Goal: Task Accomplishment & Management: Complete application form

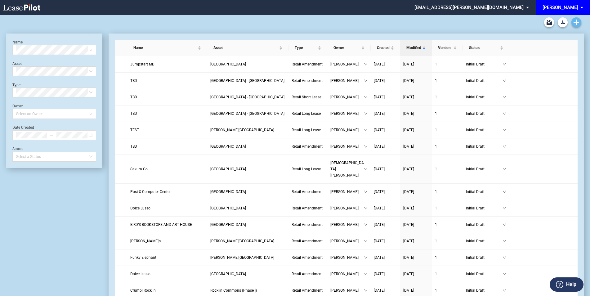
click at [576, 23] on use "Create new document" at bounding box center [576, 23] width 6 height 6
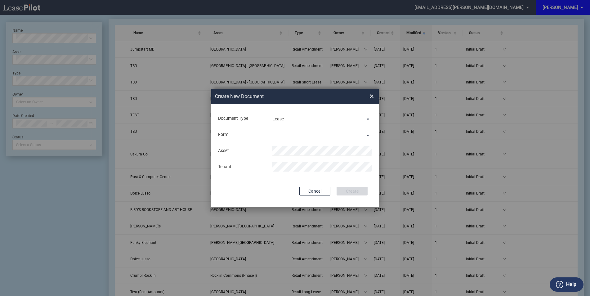
click at [288, 133] on md-select "Retail Long Lease Retail Short Lease" at bounding box center [322, 134] width 100 height 9
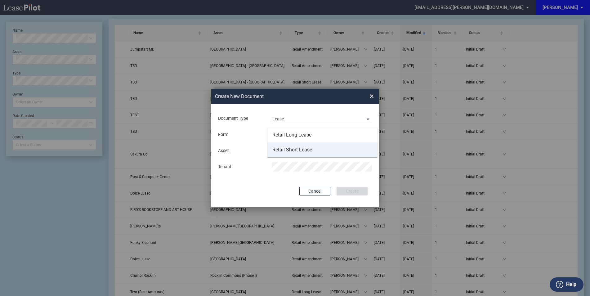
click at [293, 152] on div "Retail Short Lease" at bounding box center [292, 149] width 40 height 7
click at [372, 97] on span "×" at bounding box center [371, 96] width 4 height 10
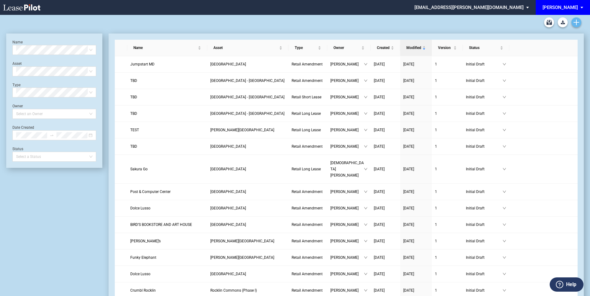
click at [573, 22] on use "Create new document" at bounding box center [576, 23] width 6 height 6
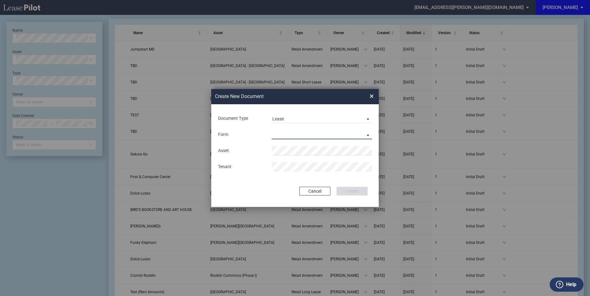
click at [284, 131] on md-select "Retail Long Lease Retail Short Lease" at bounding box center [322, 134] width 100 height 9
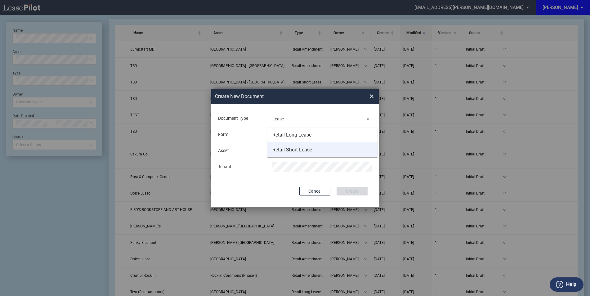
click at [290, 148] on div "Retail Short Lease" at bounding box center [292, 149] width 40 height 7
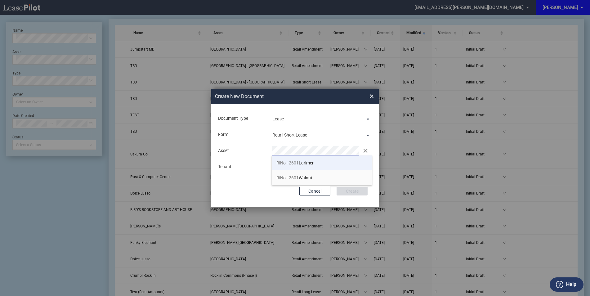
click at [312, 165] on span "RiNo - 2601 Larimer" at bounding box center [294, 162] width 37 height 5
click at [354, 193] on button "Create" at bounding box center [351, 191] width 31 height 9
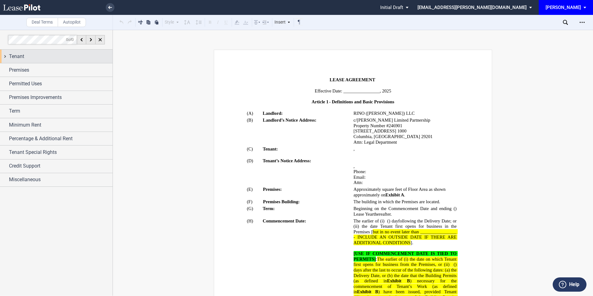
click at [32, 54] on div "Tenant" at bounding box center [61, 56] width 104 height 7
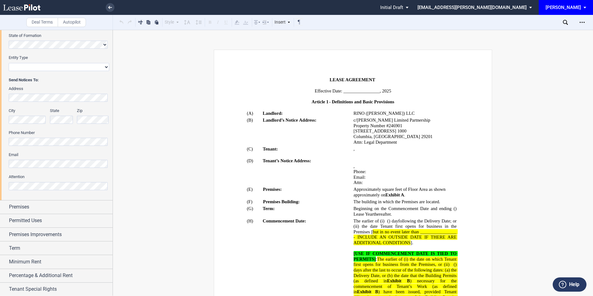
scroll to position [124, 0]
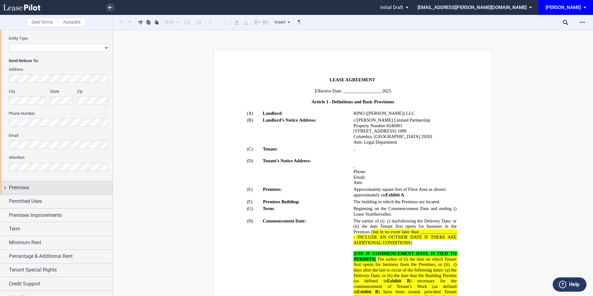
click at [47, 188] on div "Premises" at bounding box center [61, 187] width 104 height 7
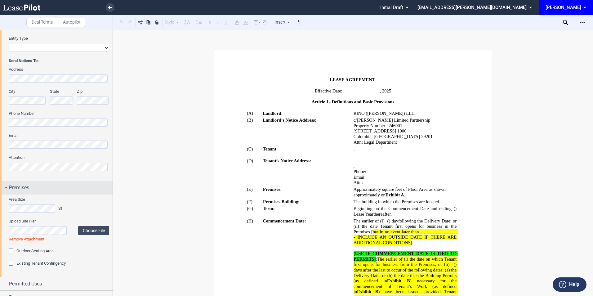
scroll to position [165, 0]
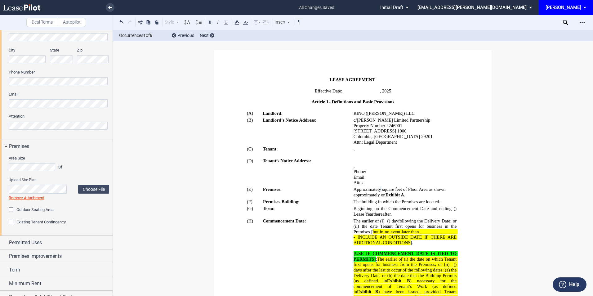
click at [12, 223] on div "Existing Tenant Contingency" at bounding box center [12, 222] width 6 height 6
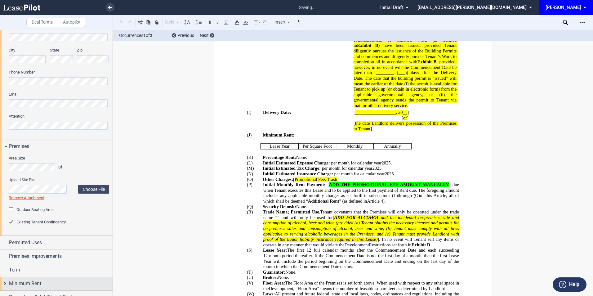
scroll to position [630, 0]
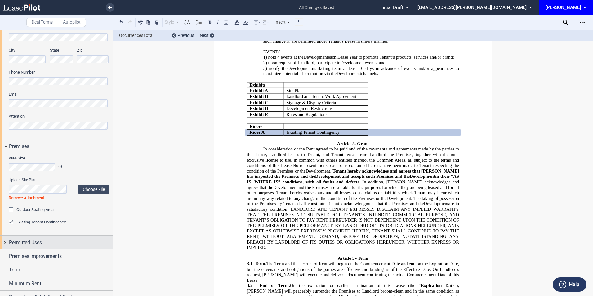
click at [52, 244] on div "Permitted Uses" at bounding box center [61, 242] width 104 height 7
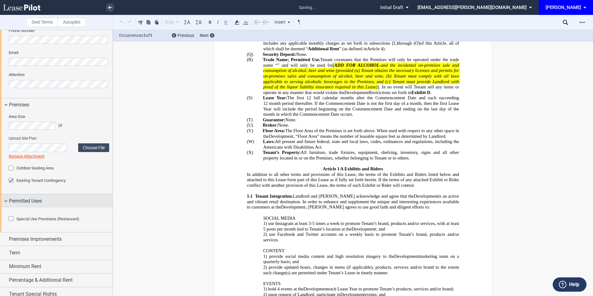
scroll to position [328, 0]
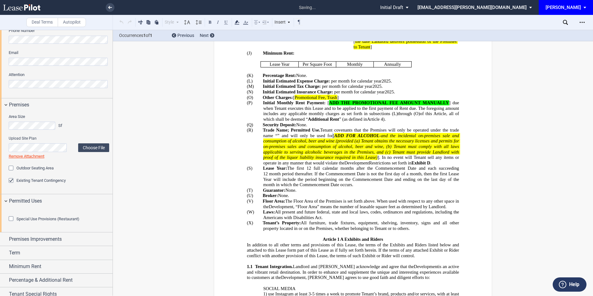
click at [11, 216] on div at bounding box center [59, 213] width 100 height 6
click at [11, 222] on div "Special Use Provisions (Restaurant)" at bounding box center [12, 219] width 6 height 6
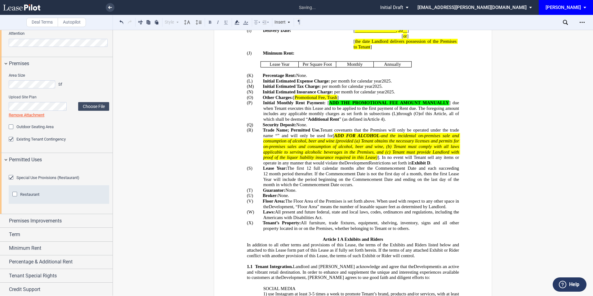
scroll to position [289, 0]
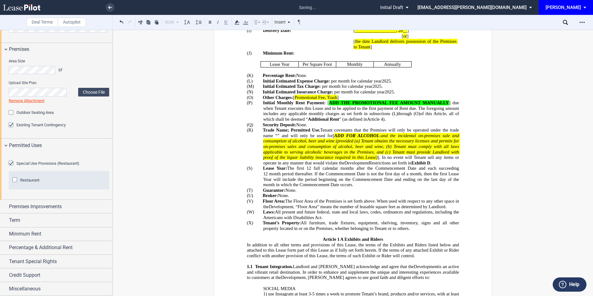
click at [14, 184] on div "Restaurant" at bounding box center [15, 180] width 6 height 6
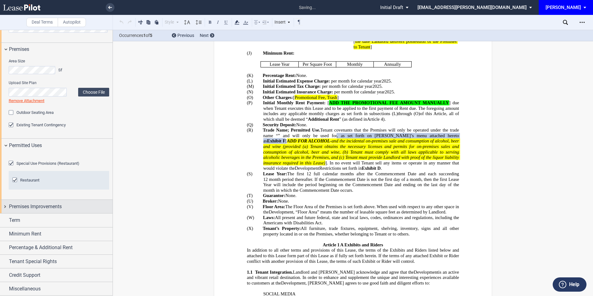
click at [77, 210] on div "Premises Improvements" at bounding box center [61, 206] width 104 height 7
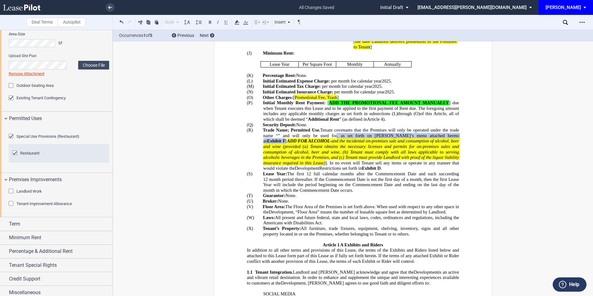
scroll to position [327, 0]
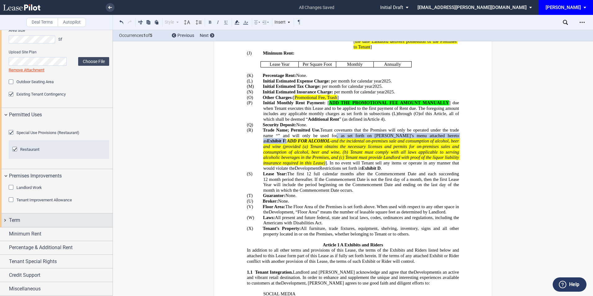
click at [33, 222] on div "Term" at bounding box center [61, 219] width 104 height 7
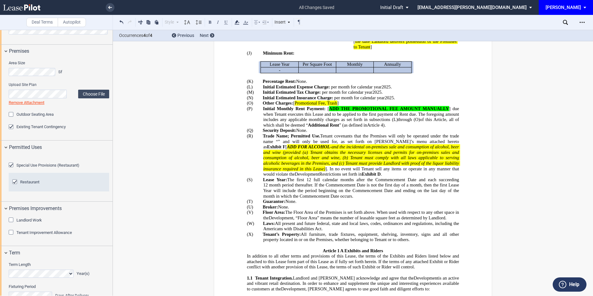
scroll to position [245, 0]
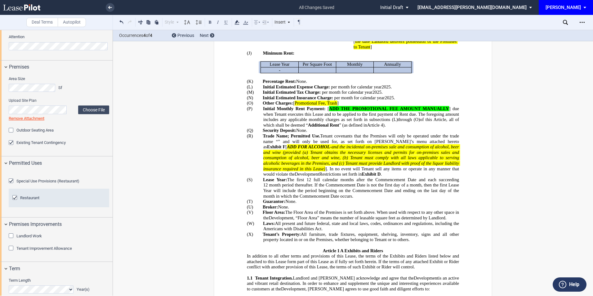
click at [12, 130] on div "Outdoor Seating Area" at bounding box center [12, 131] width 6 height 6
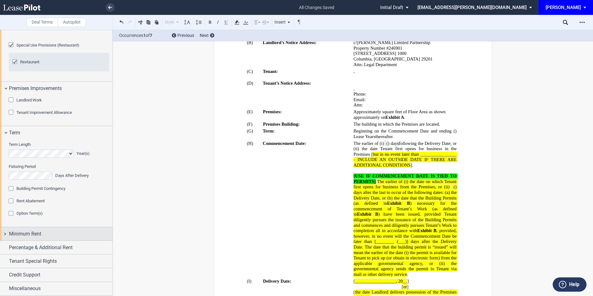
scroll to position [414, 0]
click at [59, 232] on div "Minimum Rent" at bounding box center [61, 233] width 104 height 7
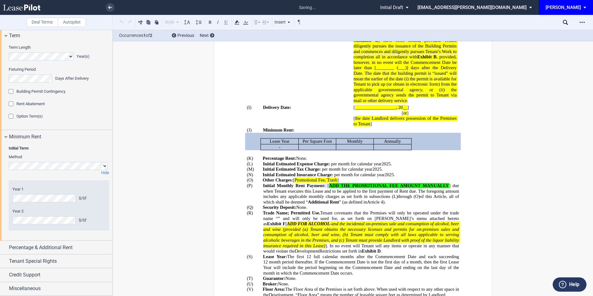
scroll to position [254, 0]
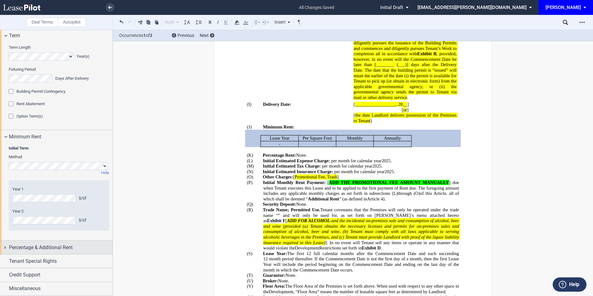
click at [38, 251] on span "Percentage & Additional Rent" at bounding box center [41, 247] width 64 height 7
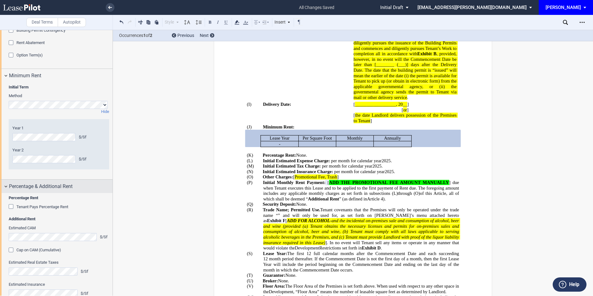
scroll to position [580, 0]
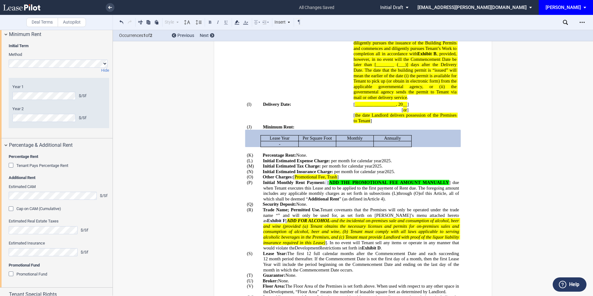
click at [12, 169] on div "Tenant Pays Percentage Rent" at bounding box center [12, 166] width 6 height 6
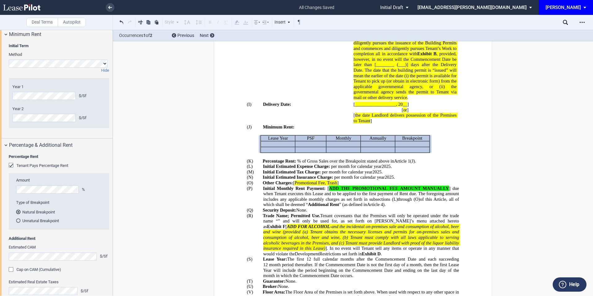
click at [8, 129] on div "Initial Term Method Hide Year 1 $/Sf Year 2 $/Sf Minimum Rent $/Sf Annual Escal…" at bounding box center [56, 89] width 113 height 97
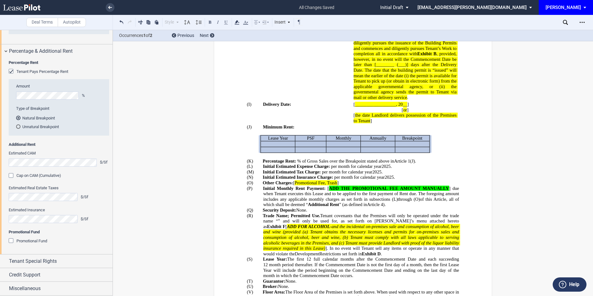
scroll to position [708, 0]
click at [40, 262] on span "Tenant Special Rights" at bounding box center [33, 260] width 48 height 7
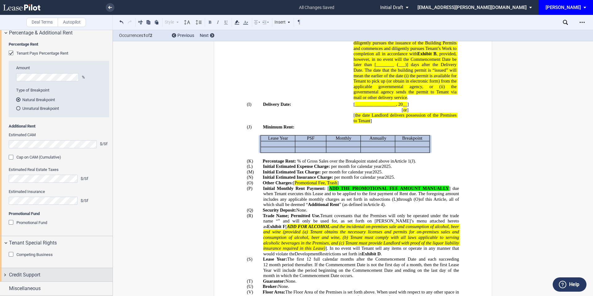
click at [38, 272] on span "Credit Support" at bounding box center [24, 274] width 31 height 7
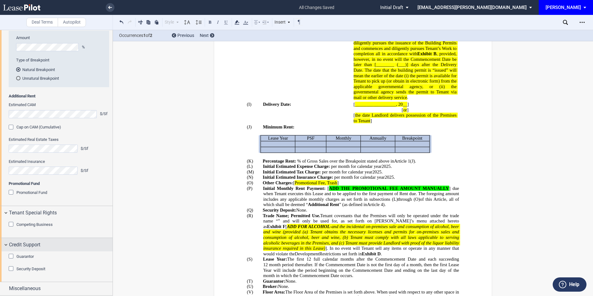
scroll to position [757, 0]
click at [9, 256] on div "Guarantor" at bounding box center [12, 256] width 6 height 6
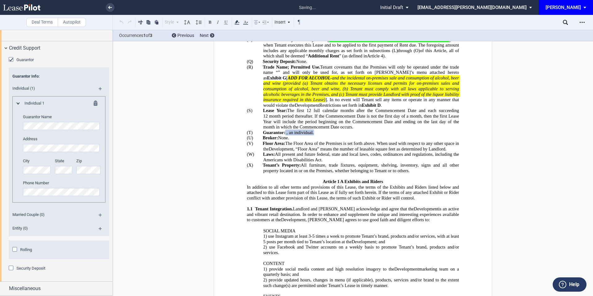
scroll to position [953, 0]
click at [11, 268] on div "Security Deposit" at bounding box center [12, 268] width 6 height 6
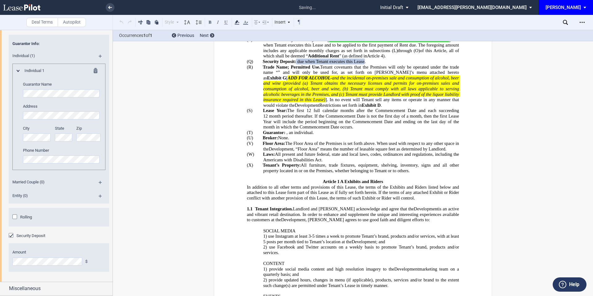
scroll to position [985, 0]
click at [52, 290] on div "Miscellaneous" at bounding box center [61, 288] width 104 height 7
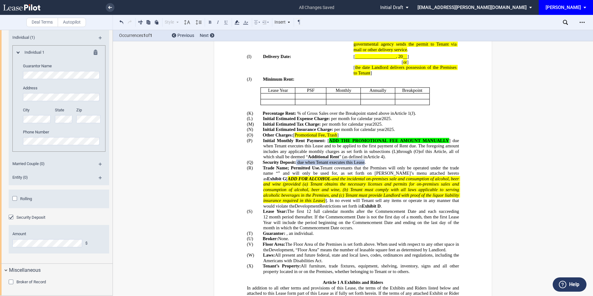
scroll to position [196, 0]
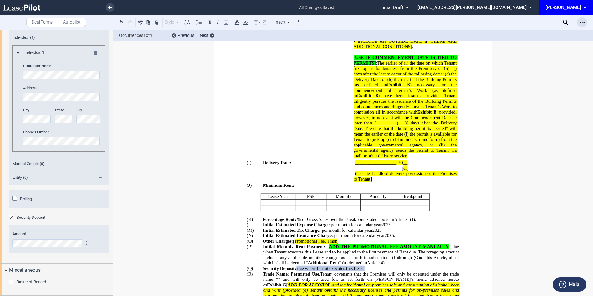
click at [582, 25] on div "Open Lease options menu" at bounding box center [582, 22] width 10 height 10
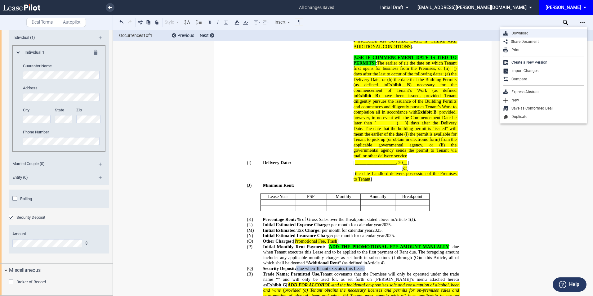
click at [522, 33] on div "Download" at bounding box center [546, 33] width 76 height 5
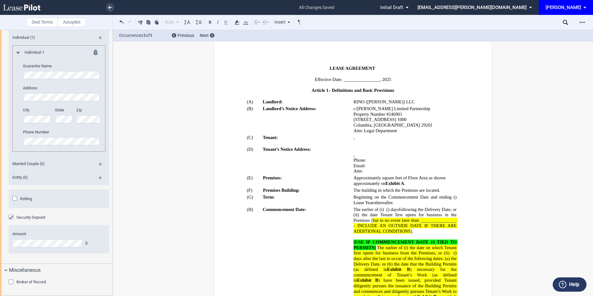
scroll to position [0, 0]
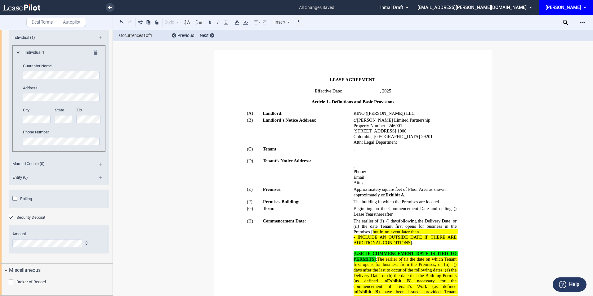
drag, startPoint x: 485, startPoint y: 86, endPoint x: 503, endPoint y: 72, distance: 23.4
click at [578, 23] on div "Open Lease options menu" at bounding box center [582, 22] width 10 height 10
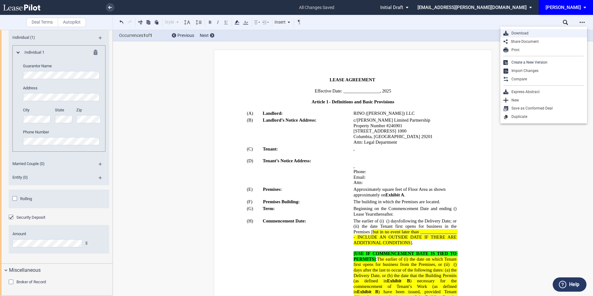
click at [524, 33] on div "Download" at bounding box center [546, 33] width 76 height 5
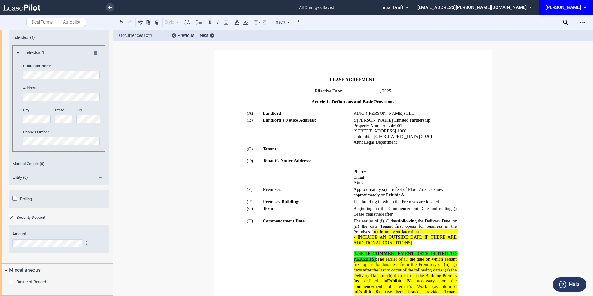
click at [444, 82] on p "SHOPPING CENTER LEASE AGREEMENT DEED OF LEASE" at bounding box center [353, 80] width 212 height 6
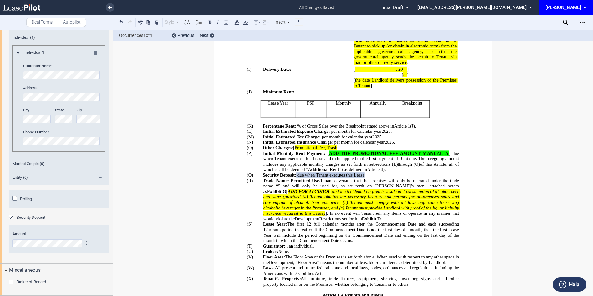
scroll to position [124, 0]
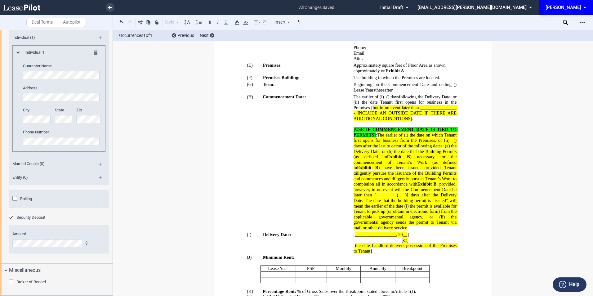
click at [247, 68] on td "!!SET_LEVEL_1!! !!ARTICLE_LEVEL_2!! (E) Premises:" at bounding box center [300, 68] width 107 height 12
click at [249, 91] on td "!!SET_LEVEL_1!! !!ARTICLE_LEVEL_2!! (G) Term:" at bounding box center [300, 87] width 107 height 12
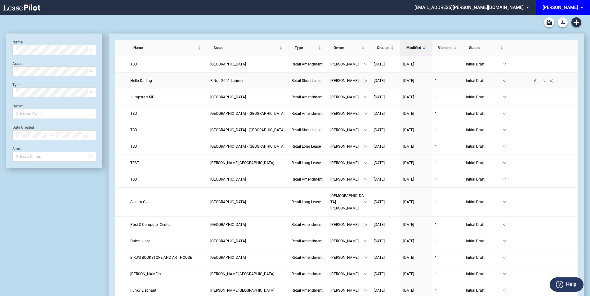
click at [234, 80] on span "RiNo - 2601 Larimer" at bounding box center [226, 80] width 33 height 4
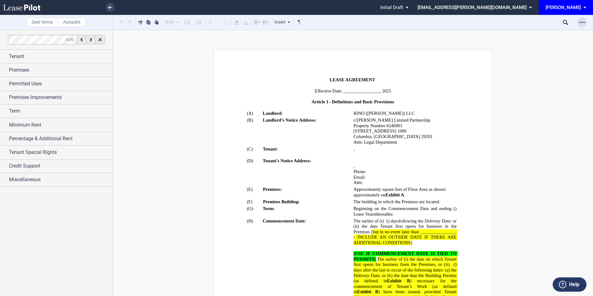
click at [580, 22] on use "Open Lease options menu" at bounding box center [581, 22] width 5 height 1
click at [524, 32] on div "Download" at bounding box center [546, 33] width 76 height 5
